Goal: Task Accomplishment & Management: Manage account settings

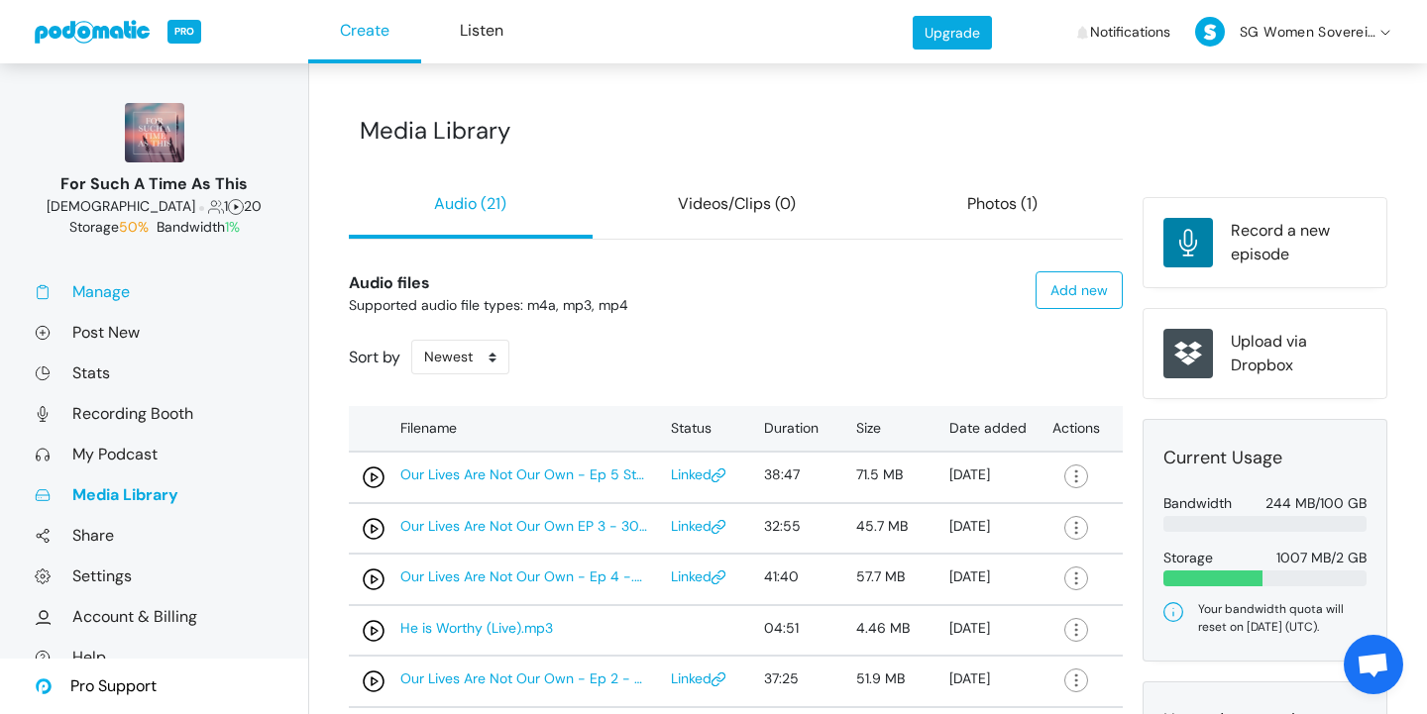
click at [155, 298] on link "Manage" at bounding box center [154, 291] width 239 height 21
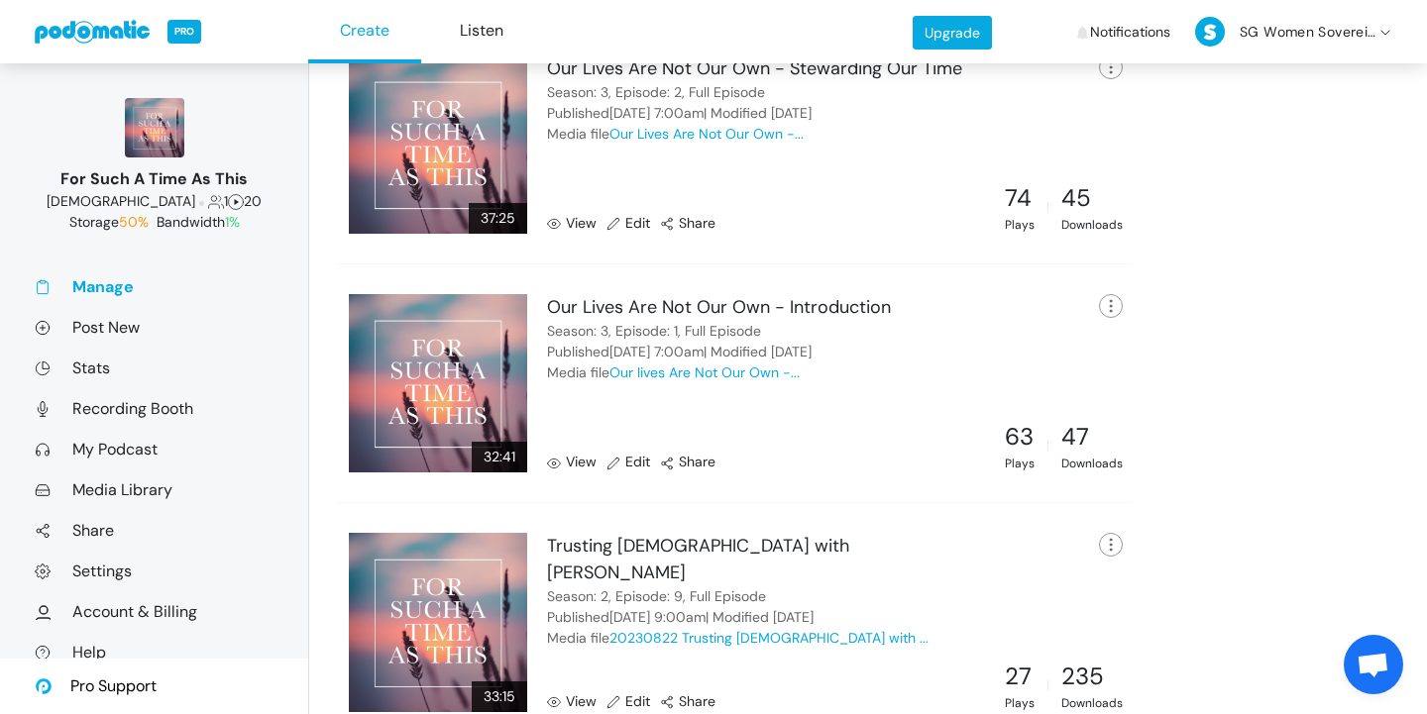
scroll to position [1861, 0]
